Goal: Transaction & Acquisition: Book appointment/travel/reservation

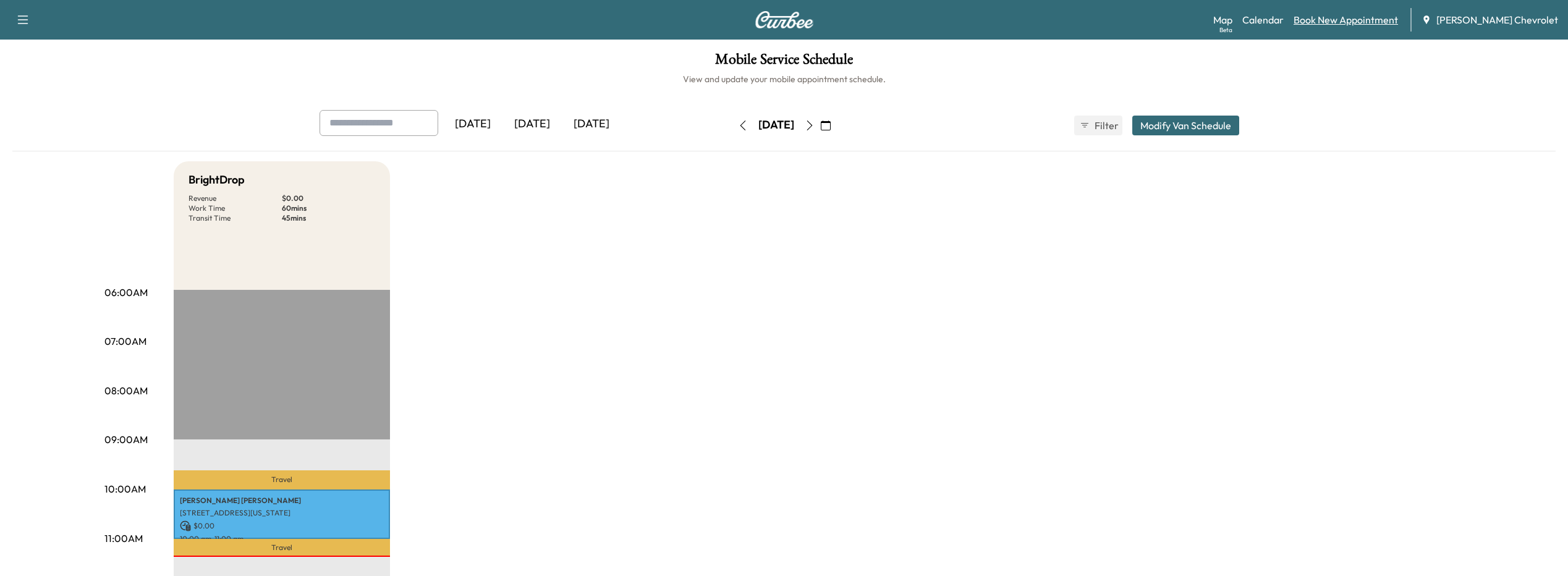
click at [1351, 20] on link "Book New Appointment" at bounding box center [1346, 19] width 104 height 14
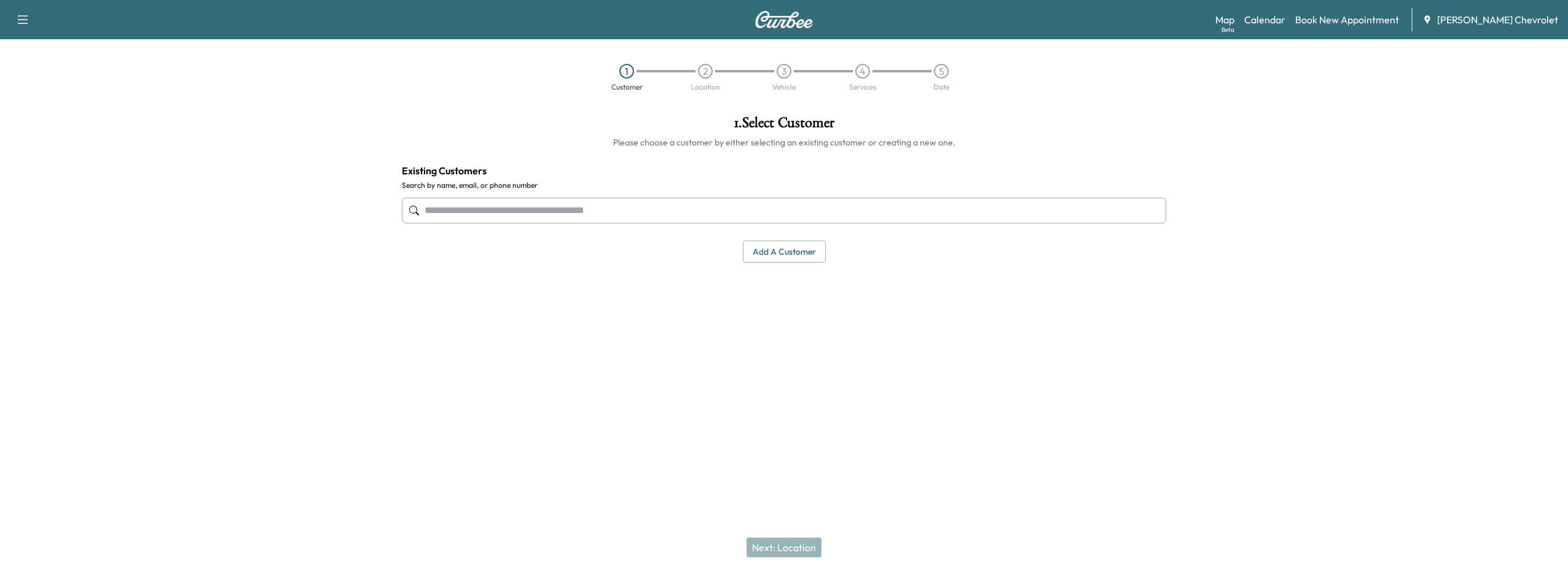
click at [513, 201] on input "text" at bounding box center [783, 210] width 764 height 26
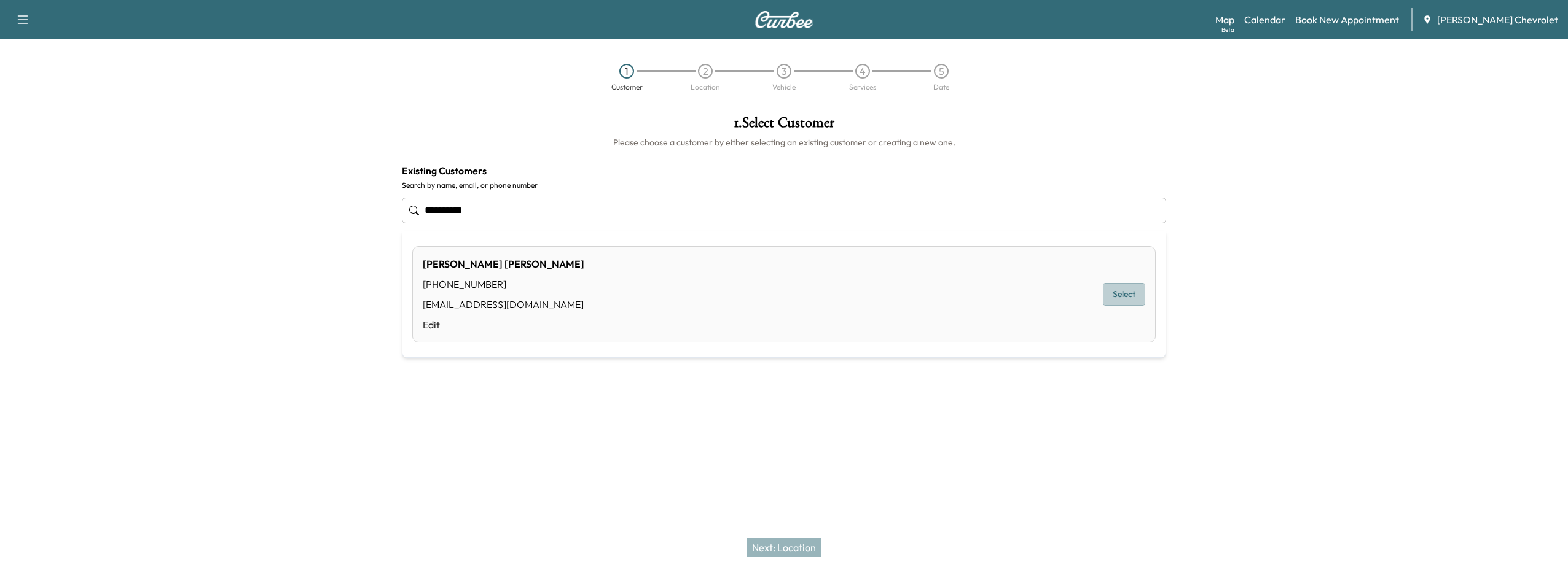
click at [1118, 295] on button "Select" at bounding box center [1124, 295] width 42 height 23
type input "**********"
click at [809, 550] on button "Next: Location" at bounding box center [784, 548] width 75 height 20
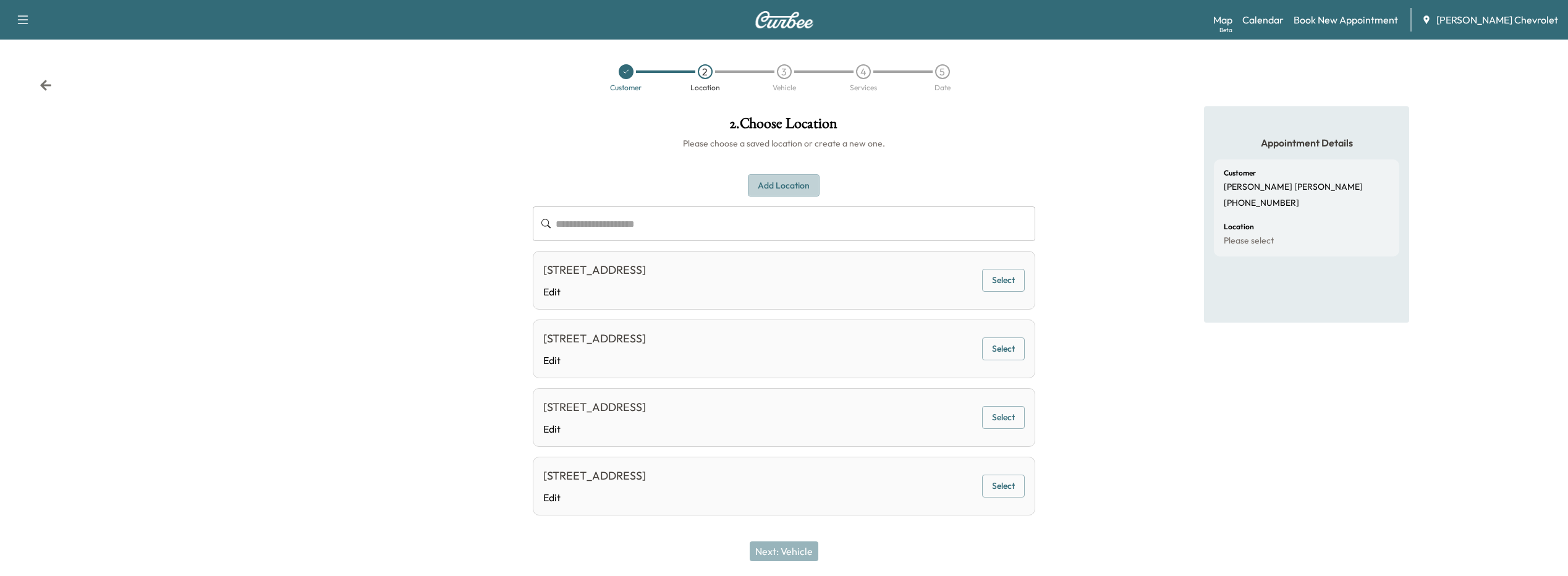
click at [763, 178] on button "Add Location" at bounding box center [784, 186] width 71 height 23
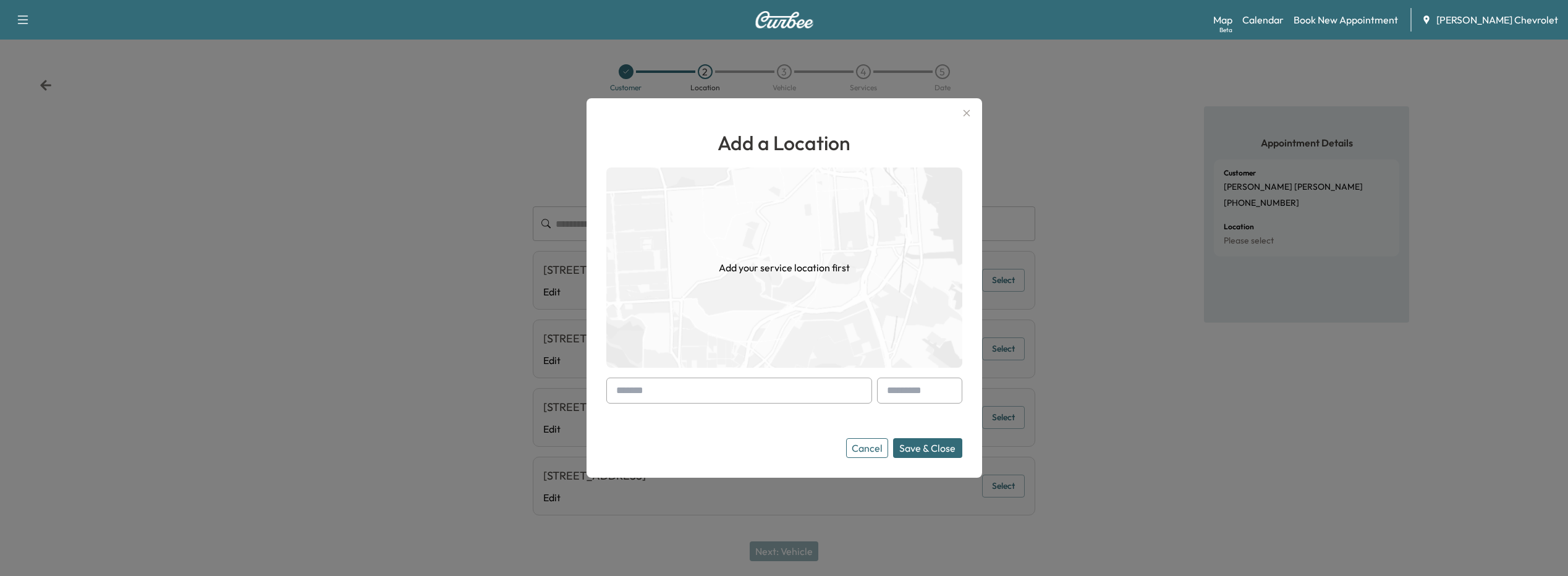
click at [676, 406] on form "Cancel Save & Close" at bounding box center [784, 418] width 356 height 80
click at [676, 394] on input "text" at bounding box center [740, 391] width 266 height 26
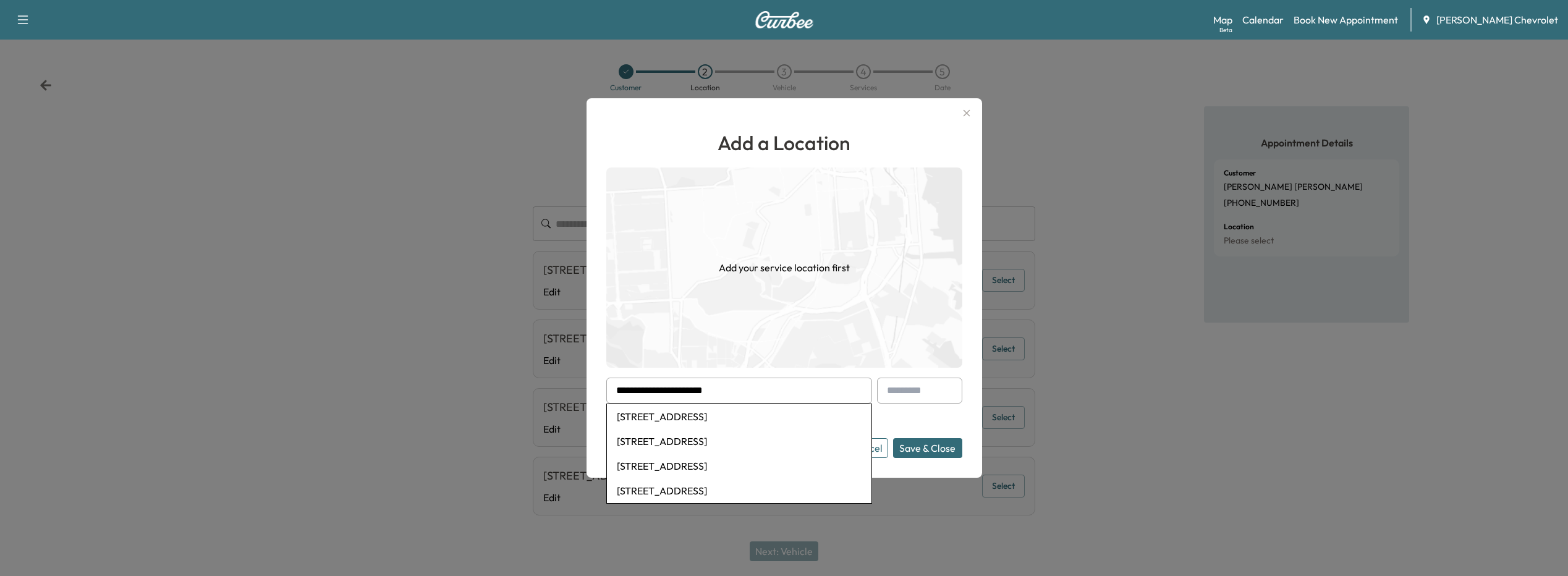
click at [746, 413] on li "[STREET_ADDRESS]" at bounding box center [740, 417] width 264 height 25
type input "**********"
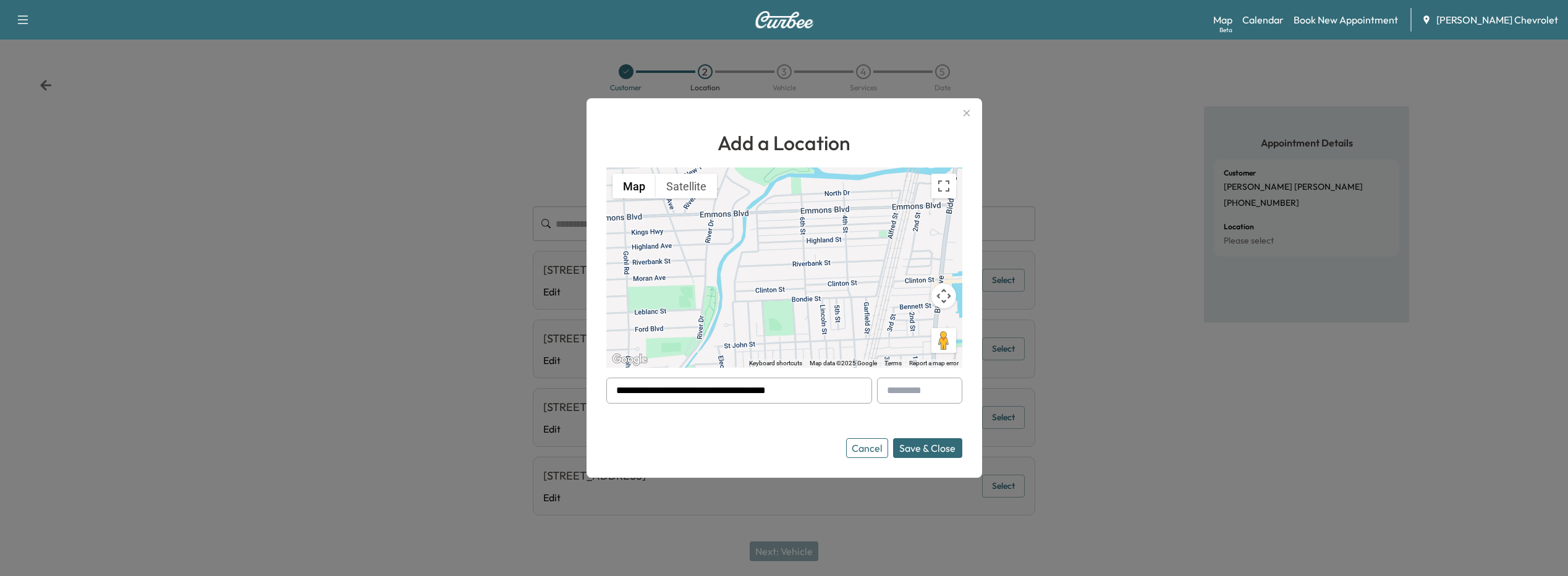
click at [927, 448] on button "Save & Close" at bounding box center [928, 449] width 69 height 20
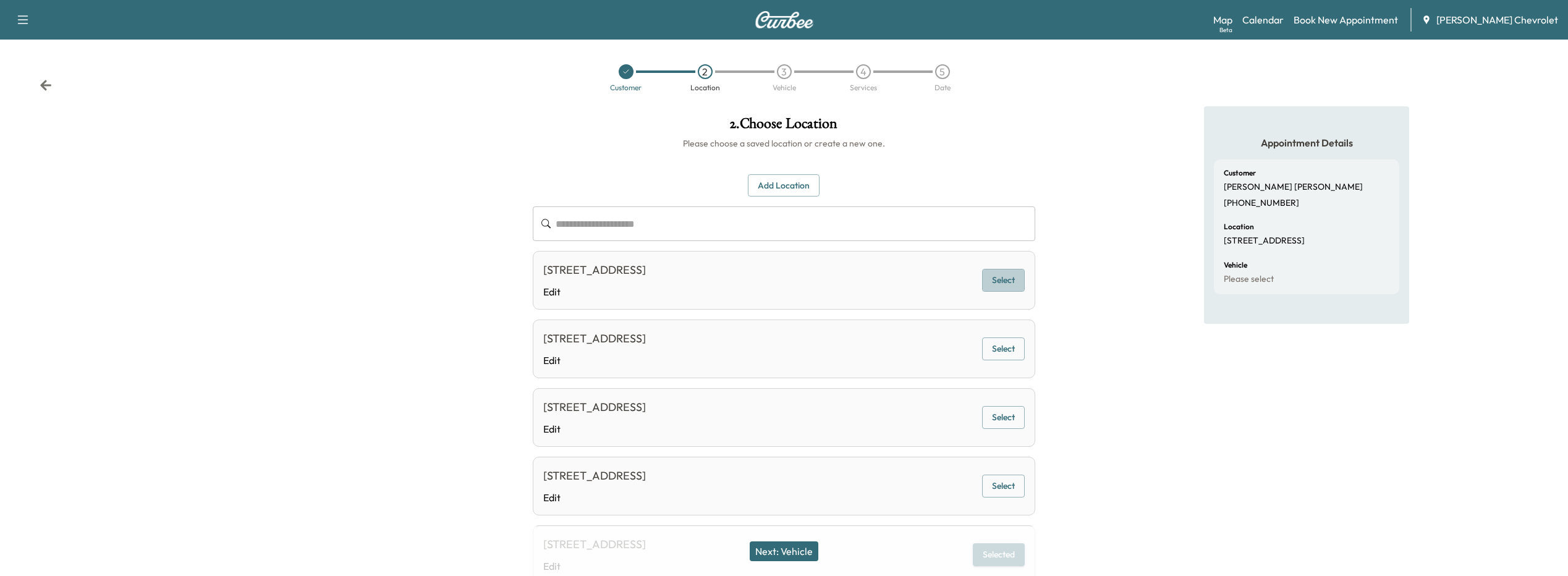
click at [991, 289] on button "Select" at bounding box center [1004, 281] width 42 height 23
click at [791, 555] on button "Next: Vehicle" at bounding box center [784, 552] width 68 height 20
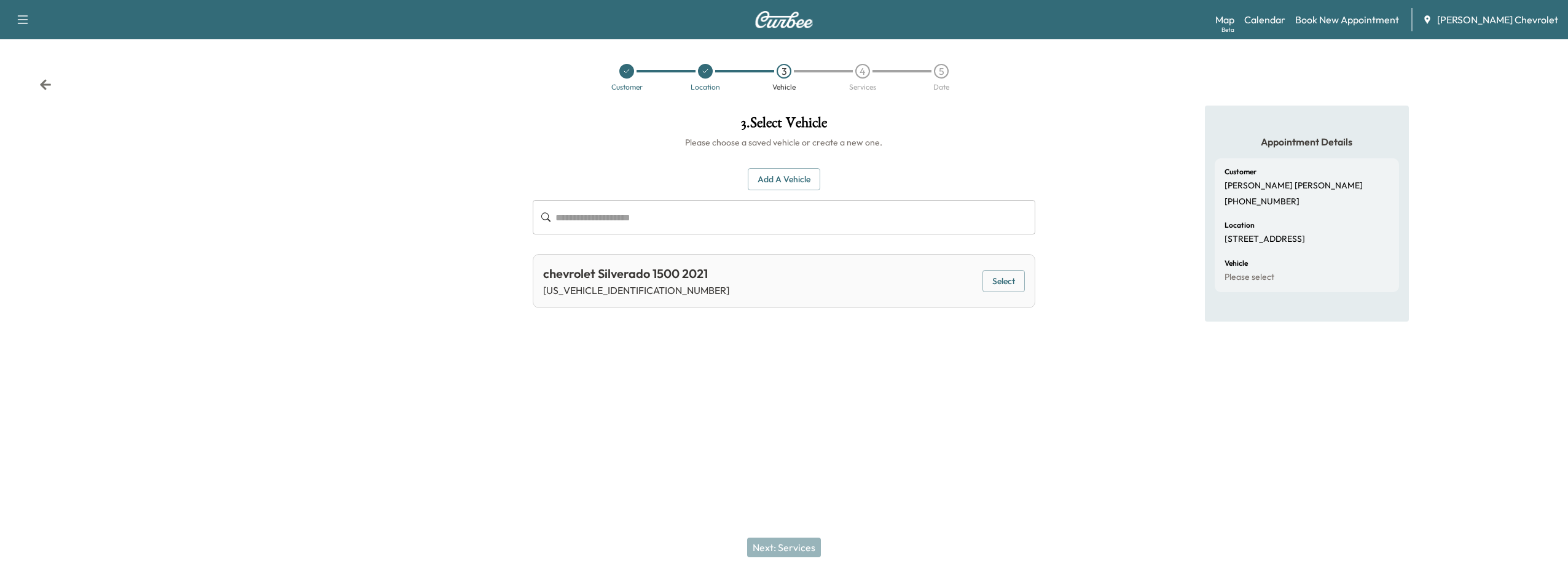
click at [1011, 284] on button "Select" at bounding box center [1003, 282] width 42 height 23
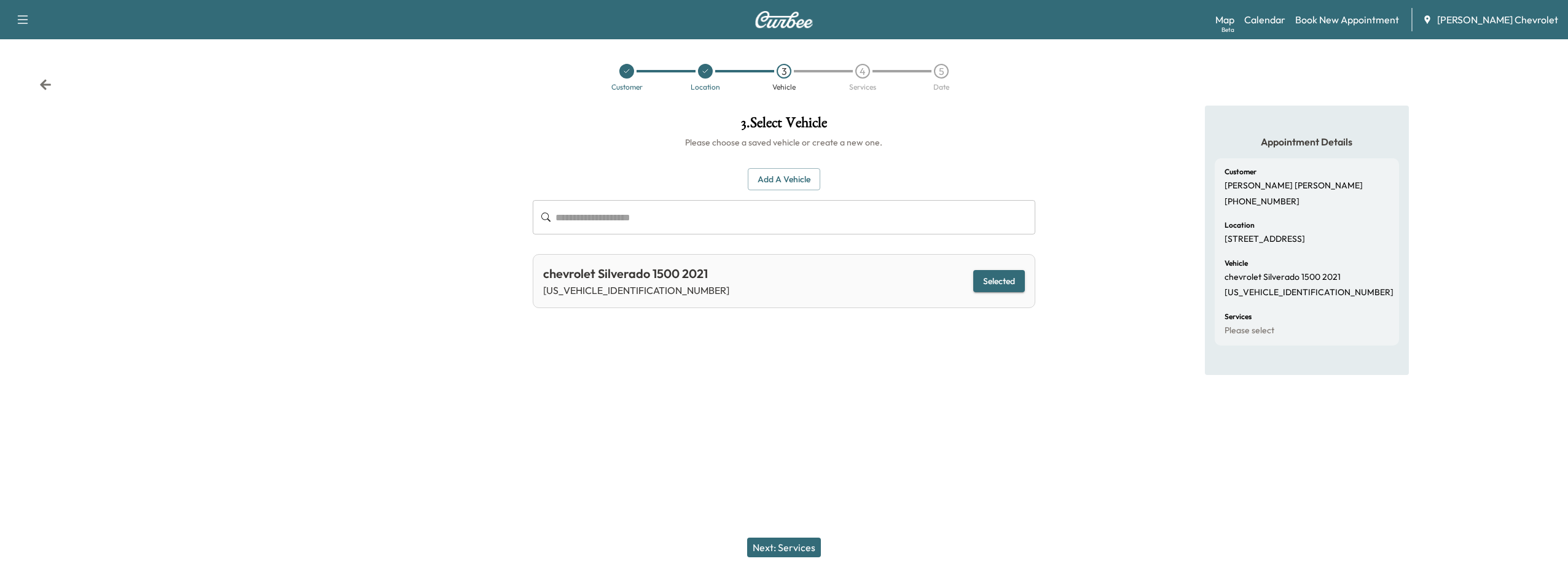
click at [802, 549] on button "Next: Services" at bounding box center [784, 548] width 74 height 20
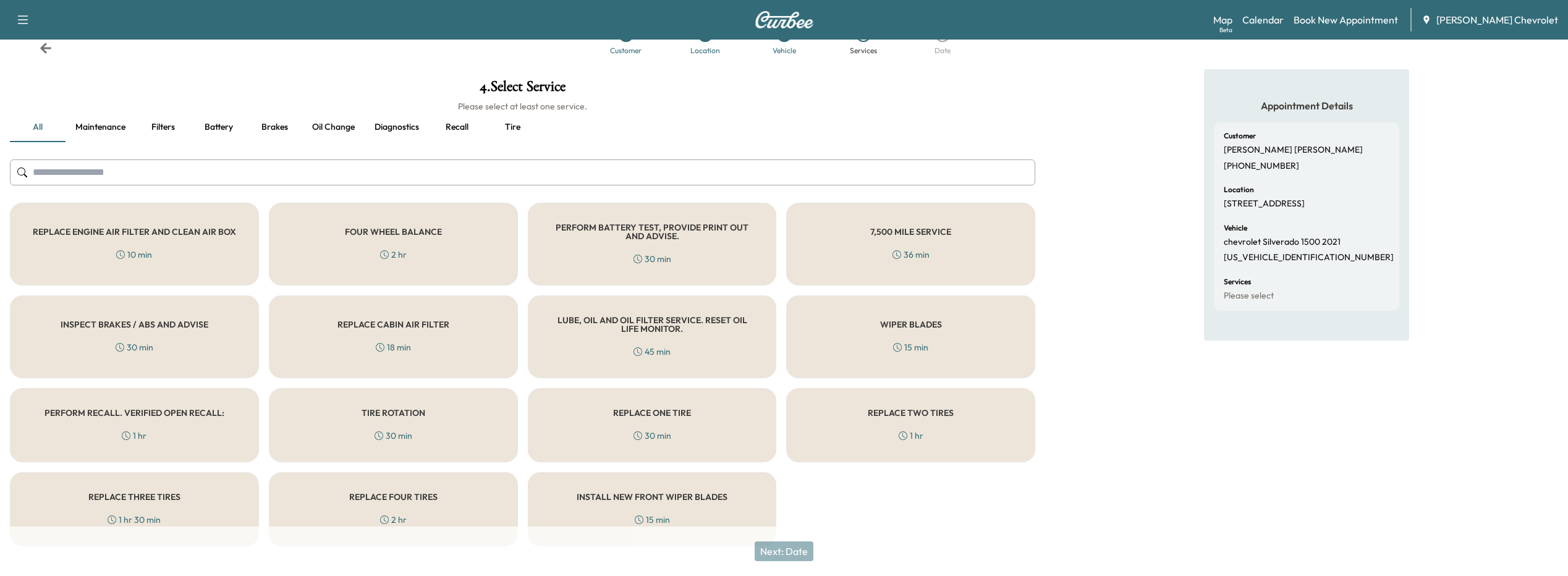
scroll to position [57, 0]
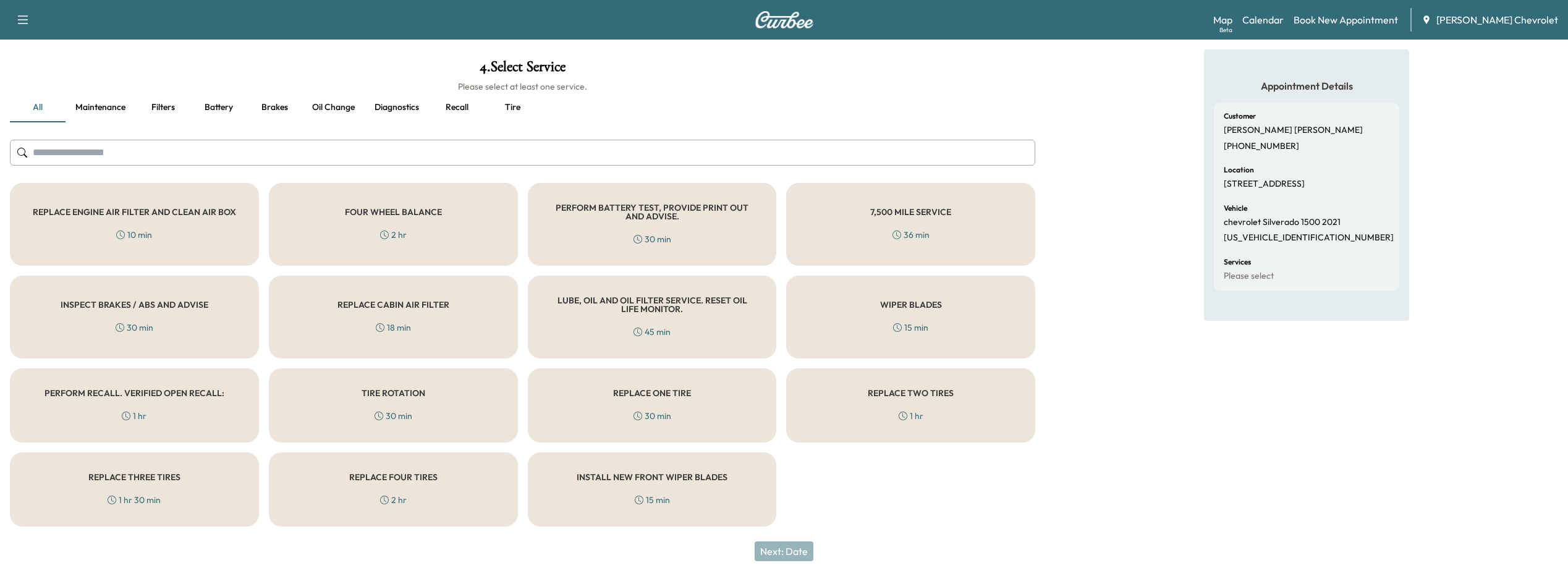
click at [166, 420] on div "PERFORM RECALL. VERIFIED OPEN RECALL: 1 hr" at bounding box center [134, 405] width 249 height 74
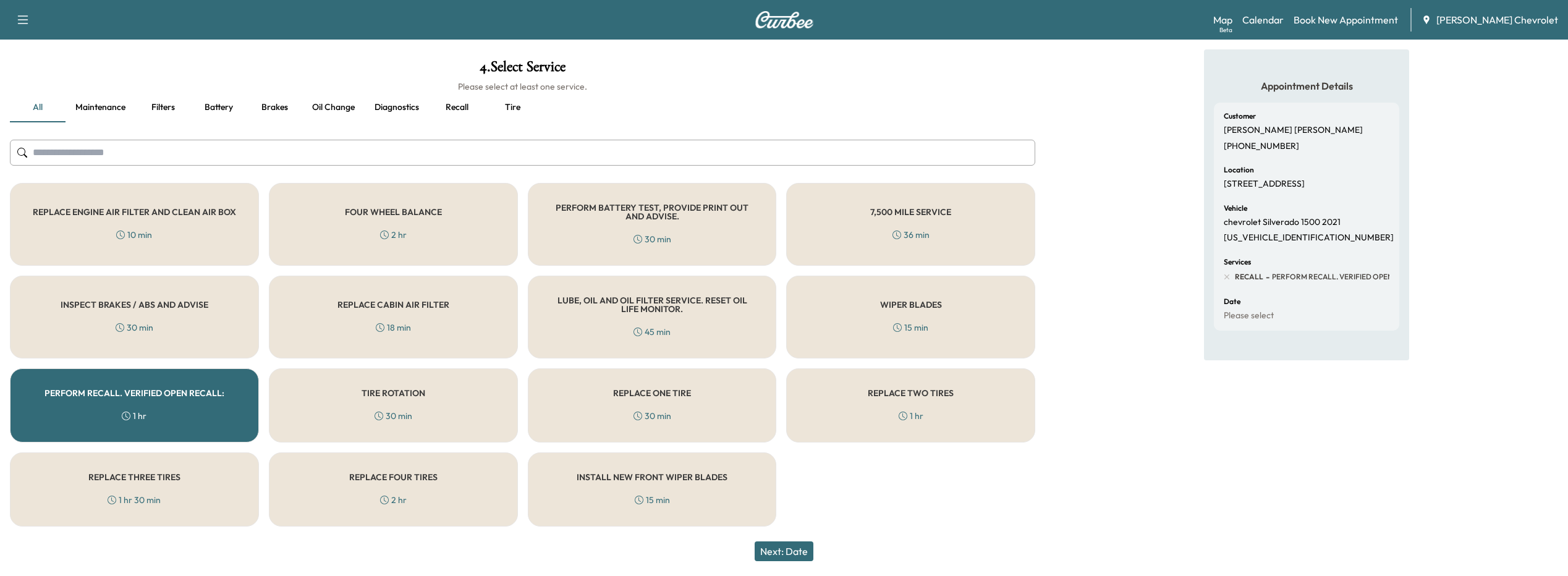
click at [809, 551] on button "Next: Date" at bounding box center [784, 552] width 59 height 20
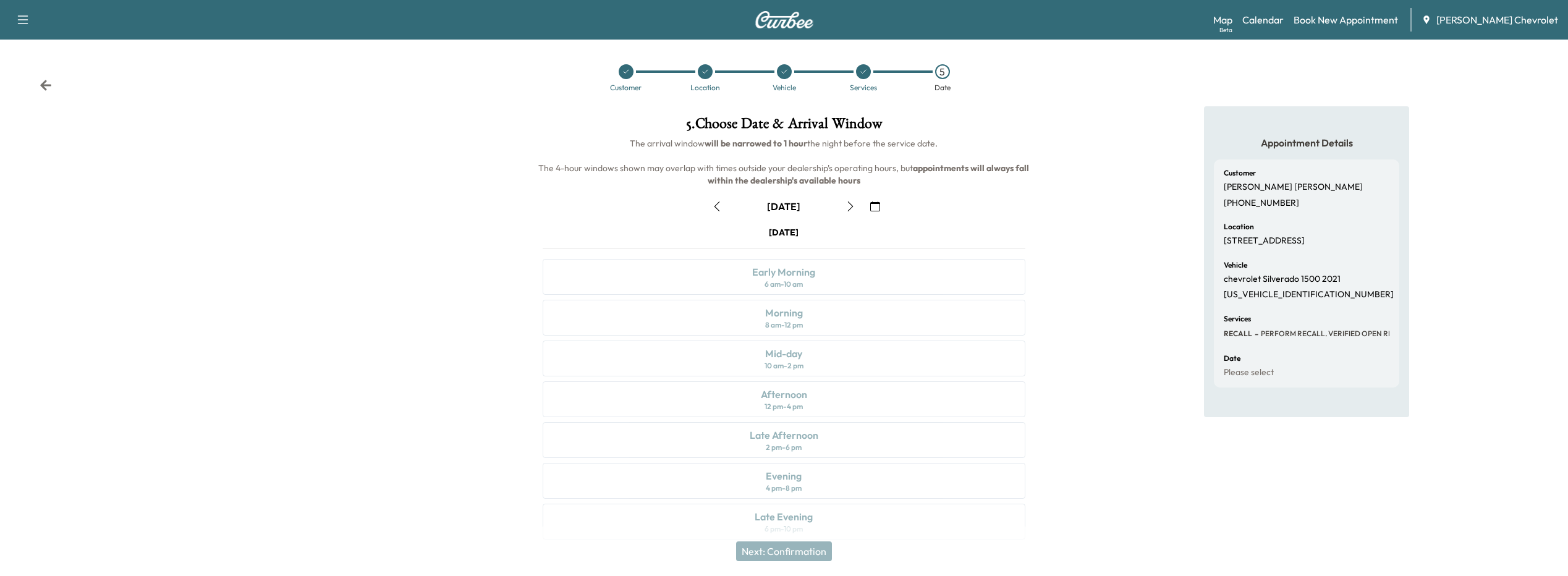
click at [881, 212] on button "button" at bounding box center [876, 206] width 21 height 20
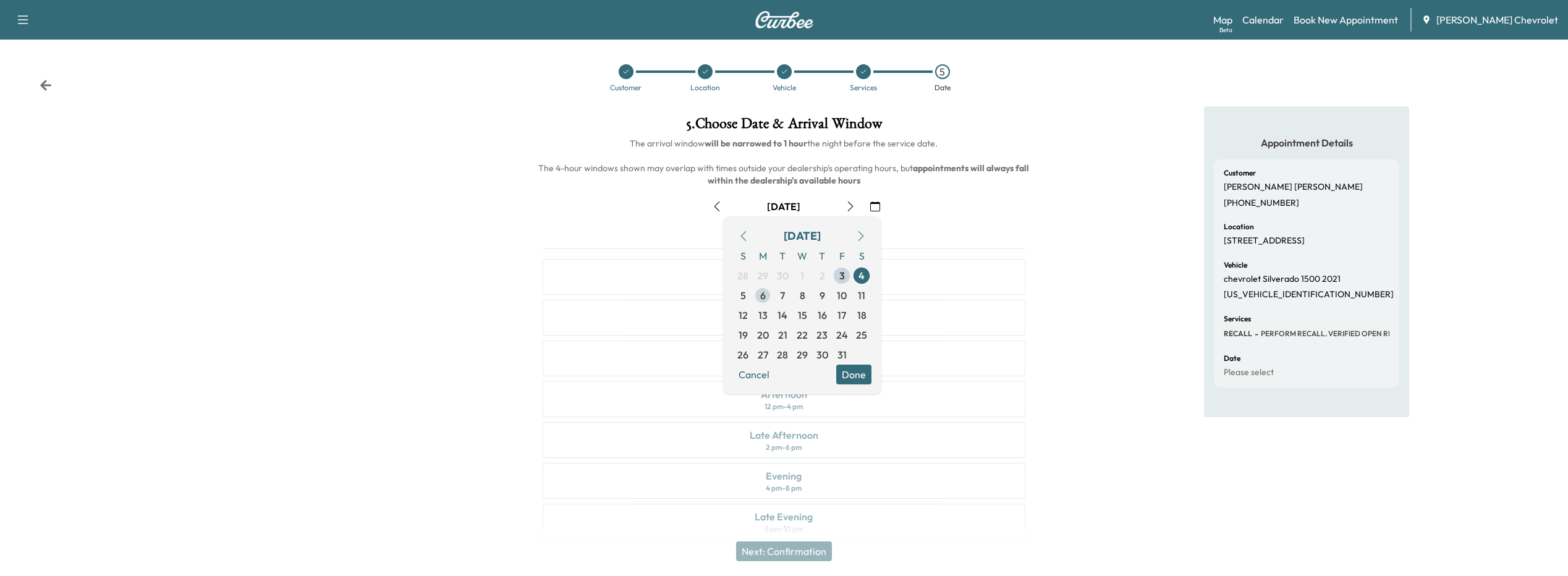
click at [764, 297] on span "6" at bounding box center [764, 295] width 6 height 14
click at [863, 377] on button "Done" at bounding box center [853, 374] width 36 height 20
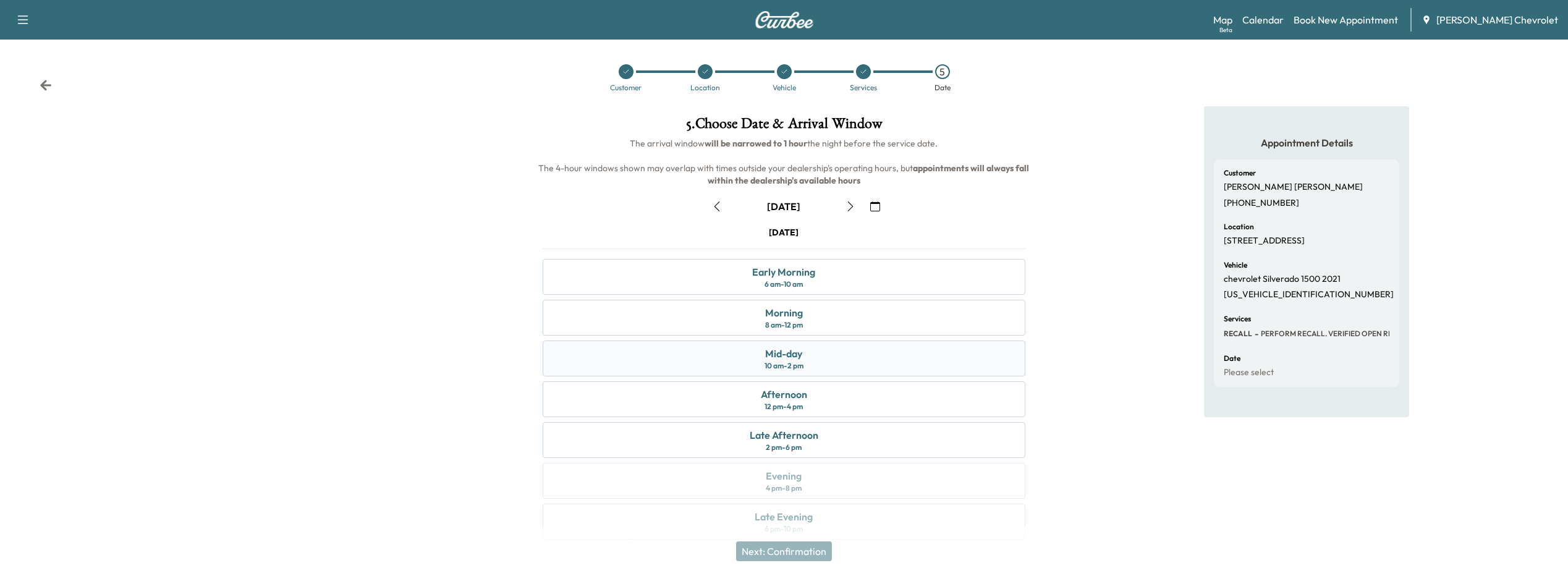
click at [742, 361] on div "Mid-day 10 am - 2 pm" at bounding box center [784, 358] width 483 height 36
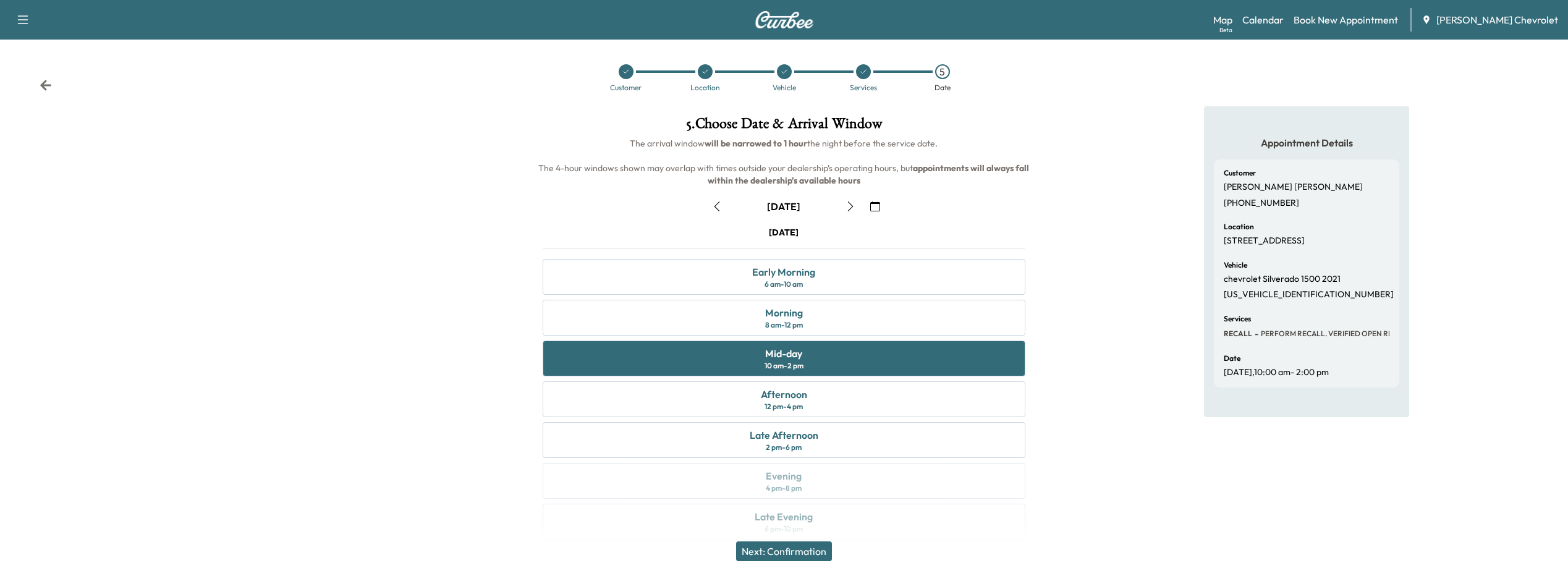
click at [800, 548] on button "Next: Confirmation" at bounding box center [783, 552] width 95 height 20
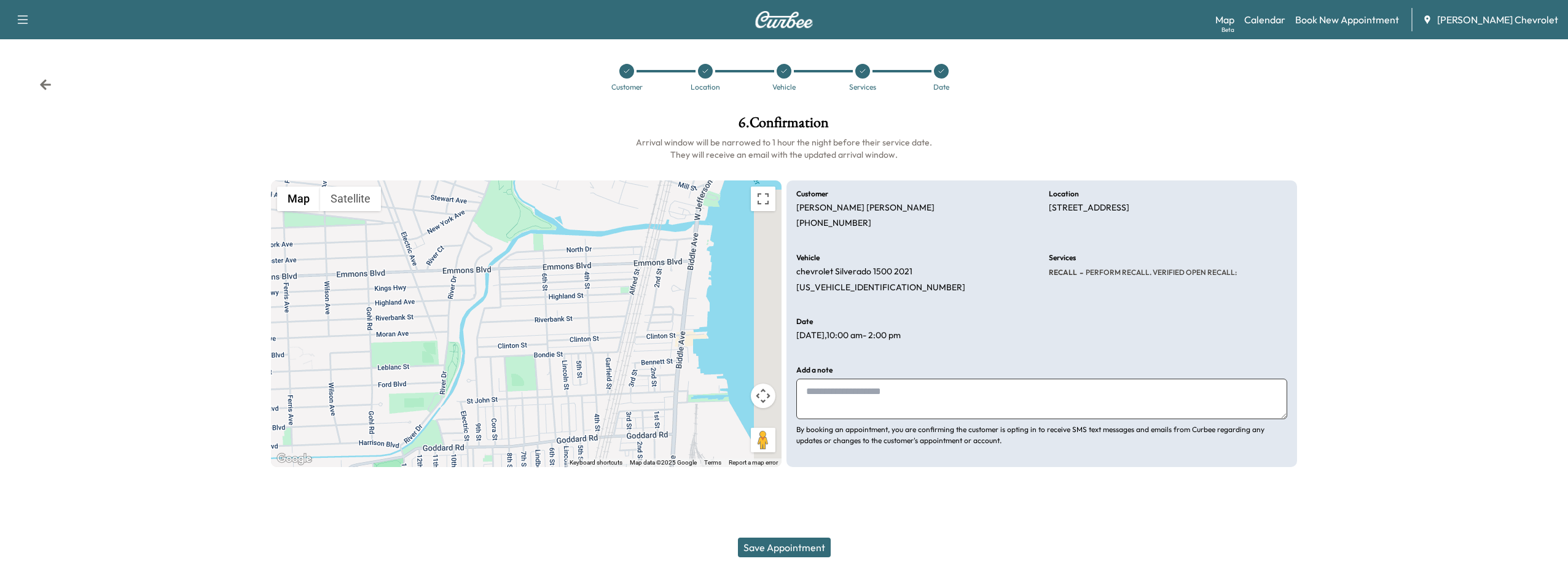
click at [877, 380] on textarea at bounding box center [1042, 400] width 491 height 40
type textarea "*"
type textarea "**********"
click at [810, 548] on button "Save Appointment" at bounding box center [784, 548] width 93 height 20
